Goal: Task Accomplishment & Management: Use online tool/utility

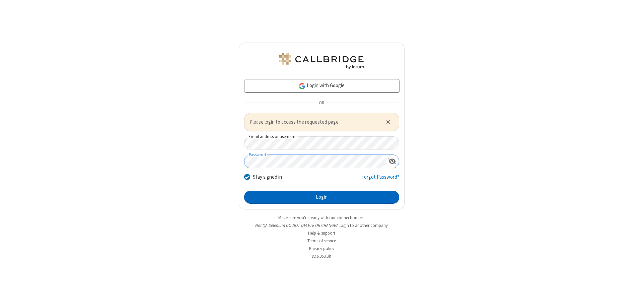
click at [322, 197] on button "Login" at bounding box center [321, 197] width 155 height 13
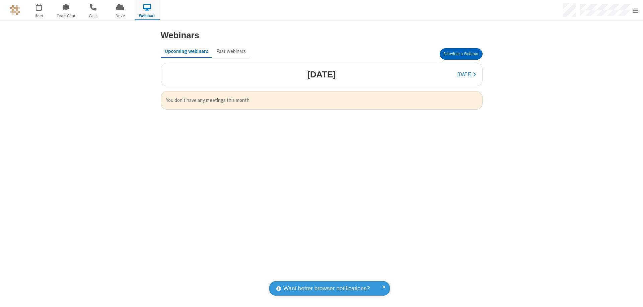
click at [461, 54] on button "Schedule a Webinar" at bounding box center [461, 53] width 43 height 11
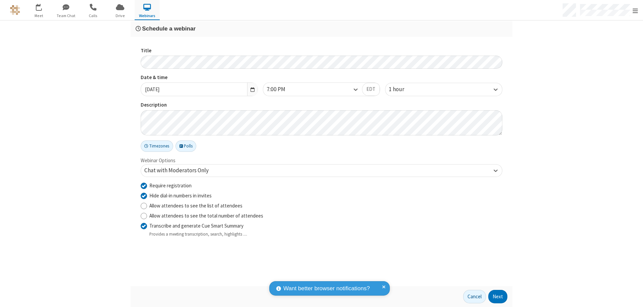
click at [144, 185] on input "Require registration" at bounding box center [144, 185] width 6 height 7
checkbox input "false"
click at [498, 296] on button "Next" at bounding box center [497, 296] width 19 height 13
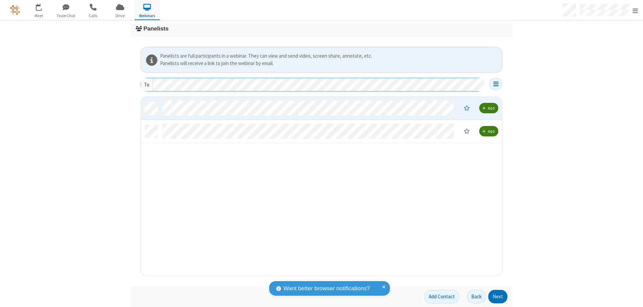
scroll to position [174, 356]
click at [498, 296] on button "Next" at bounding box center [497, 296] width 19 height 13
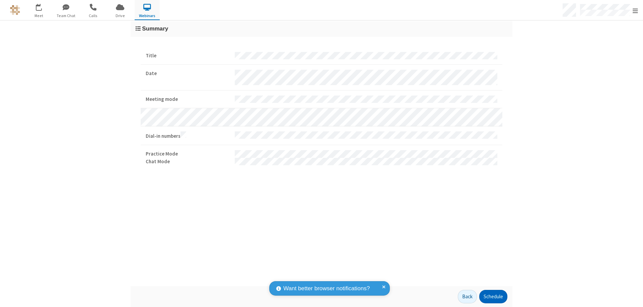
click at [493, 296] on button "Schedule" at bounding box center [493, 296] width 28 height 13
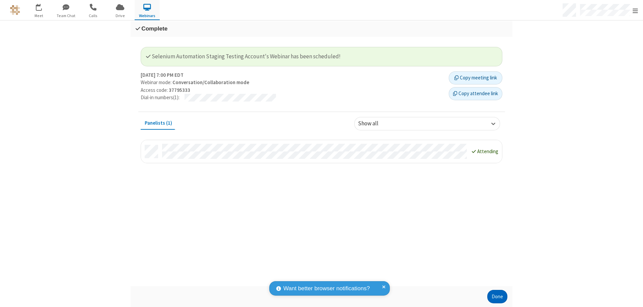
click at [497, 296] on button "Done" at bounding box center [497, 296] width 20 height 13
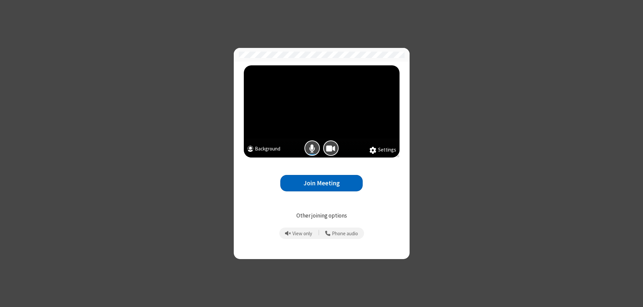
click at [322, 183] on button "Join Meeting" at bounding box center [321, 183] width 82 height 16
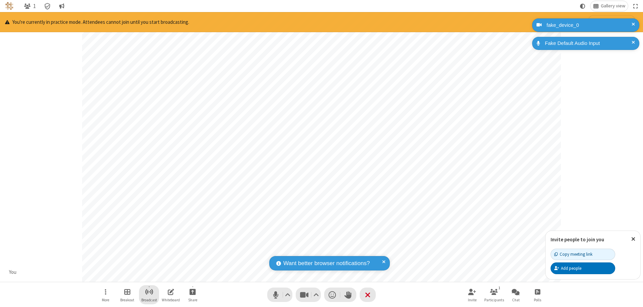
click at [149, 291] on span "Start broadcast" at bounding box center [149, 291] width 8 height 8
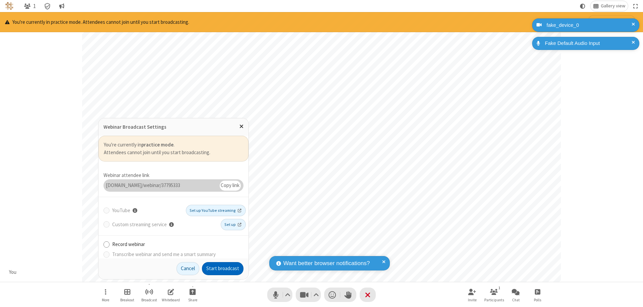
click at [223, 268] on button "Start broadcast" at bounding box center [223, 268] width 42 height 13
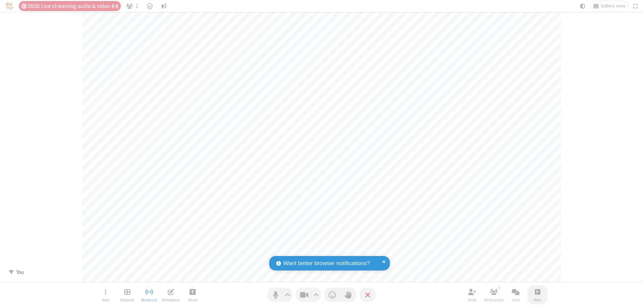
click at [537, 291] on span "Open poll" at bounding box center [537, 291] width 5 height 8
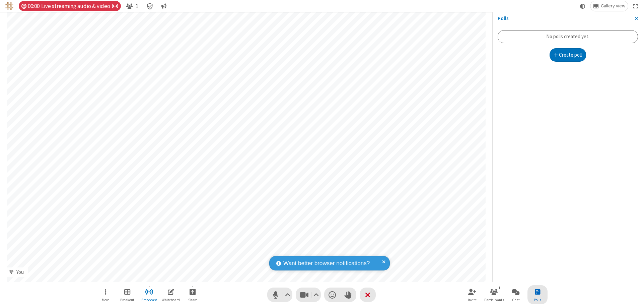
click at [568, 55] on button "Create poll" at bounding box center [568, 54] width 37 height 13
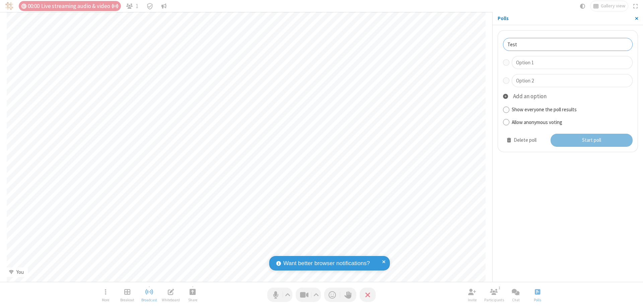
type input "Test"
type input "Yes"
type input "No"
click at [591, 140] on button "Start poll" at bounding box center [592, 140] width 82 height 13
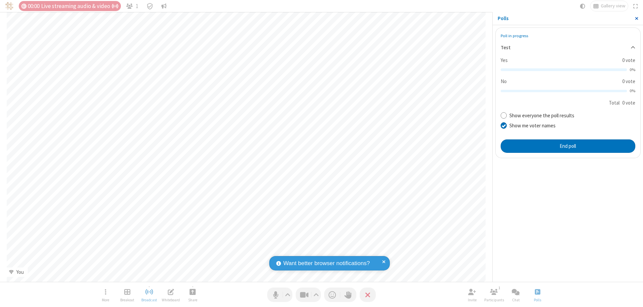
click at [636, 18] on span "Close sidebar" at bounding box center [636, 18] width 3 height 5
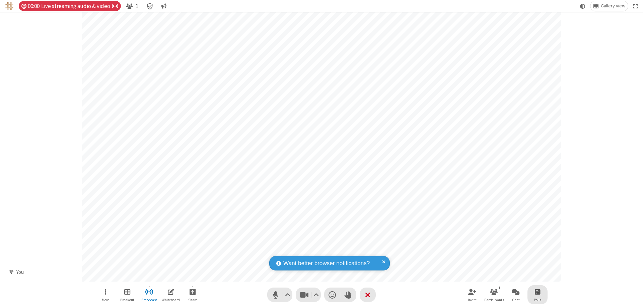
click at [537, 291] on span "Open poll" at bounding box center [537, 291] width 5 height 8
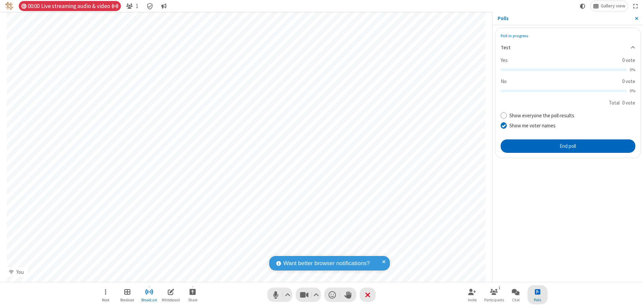
click at [568, 146] on button "End poll" at bounding box center [568, 145] width 135 height 13
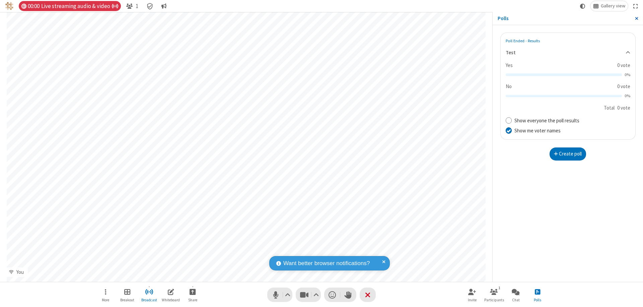
click at [636, 18] on span "Close sidebar" at bounding box center [636, 18] width 3 height 5
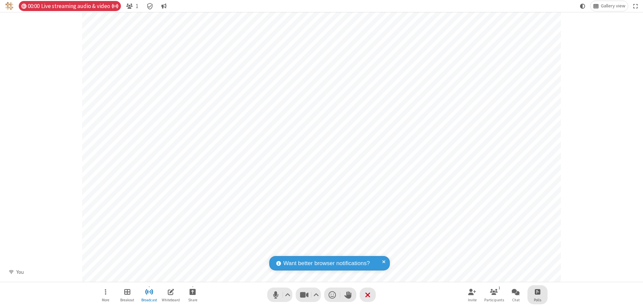
click at [537, 291] on span "Open poll" at bounding box center [537, 291] width 5 height 8
